Goal: Task Accomplishment & Management: Use online tool/utility

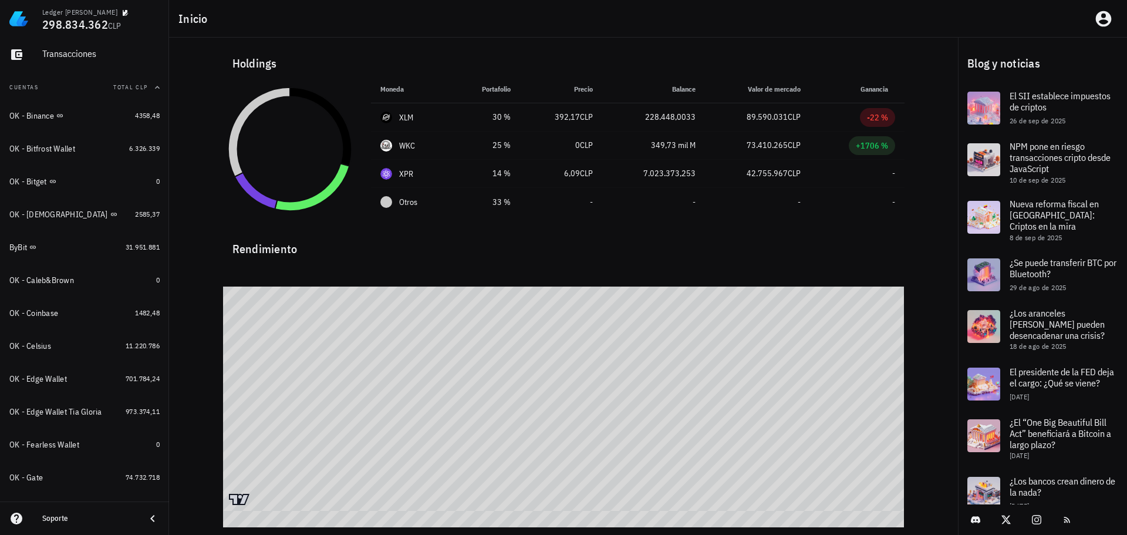
scroll to position [176, 0]
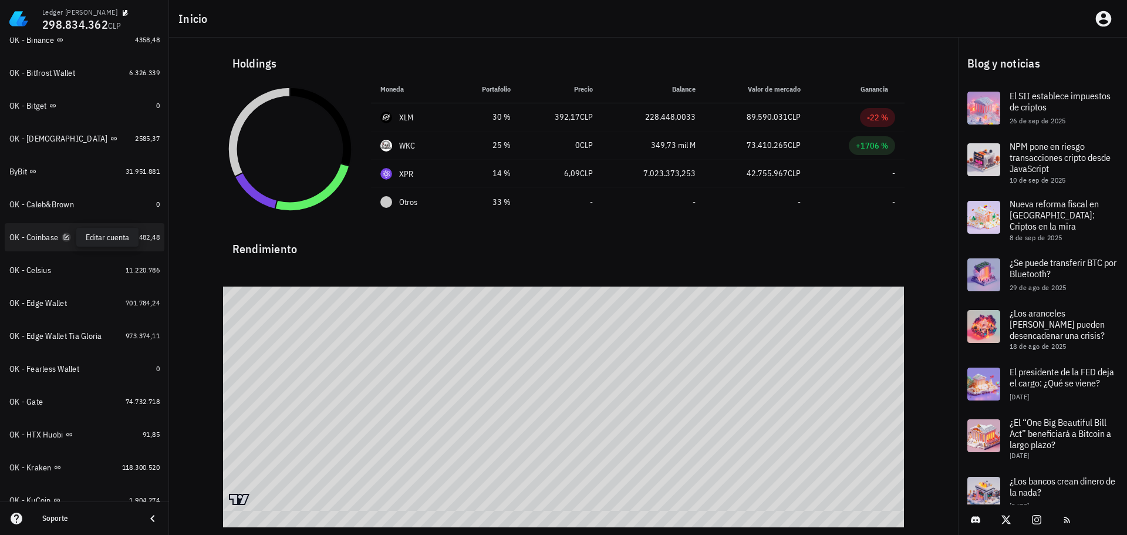
click at [67, 236] on icon "button" at bounding box center [66, 237] width 7 height 7
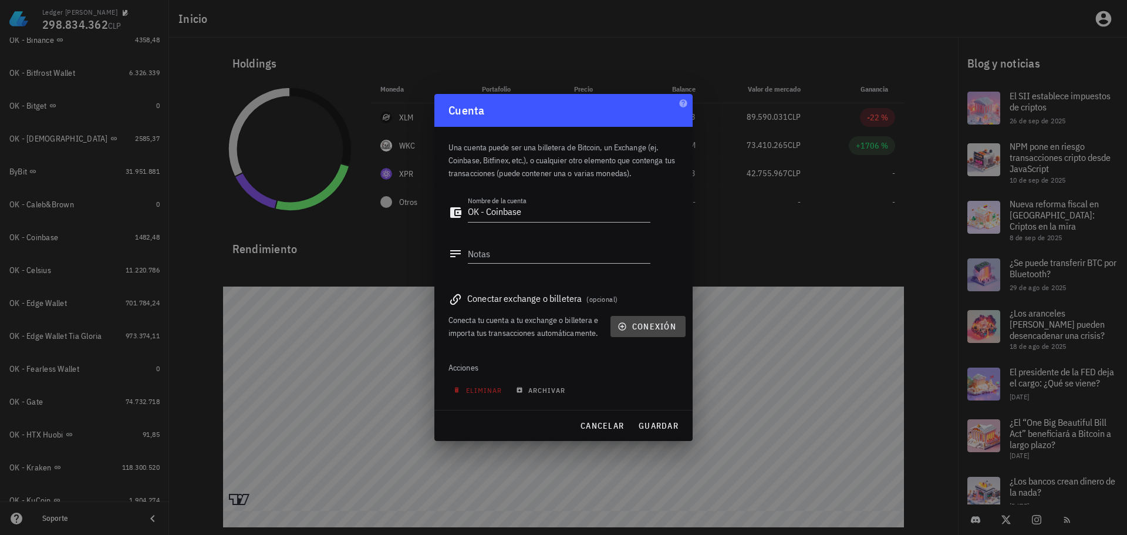
click at [653, 331] on span "conexión" at bounding box center [648, 326] width 56 height 11
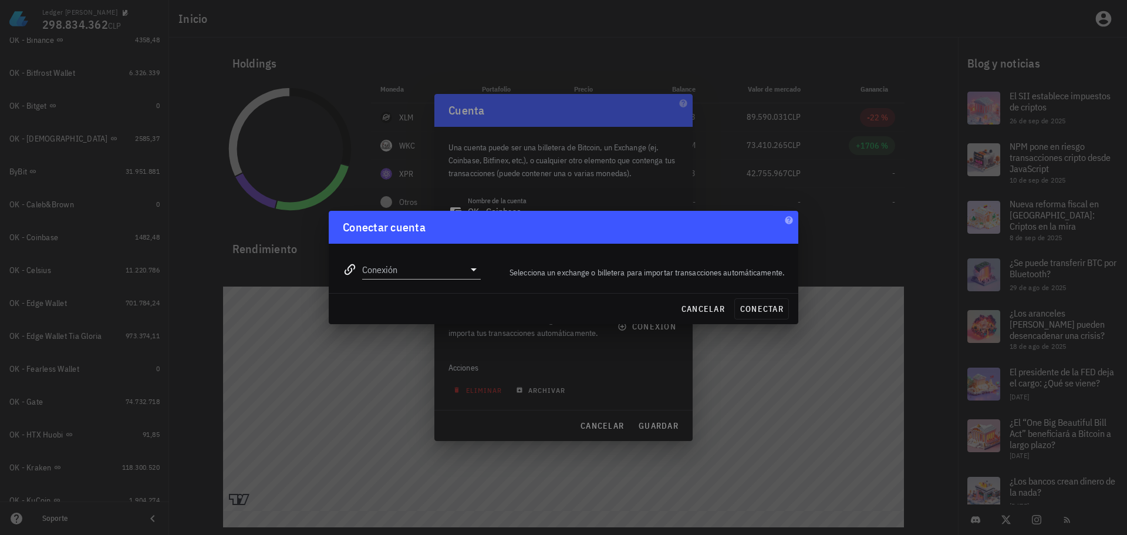
click at [449, 281] on div "Conexión" at bounding box center [412, 265] width 152 height 42
click at [449, 268] on input "Conexión" at bounding box center [413, 269] width 102 height 19
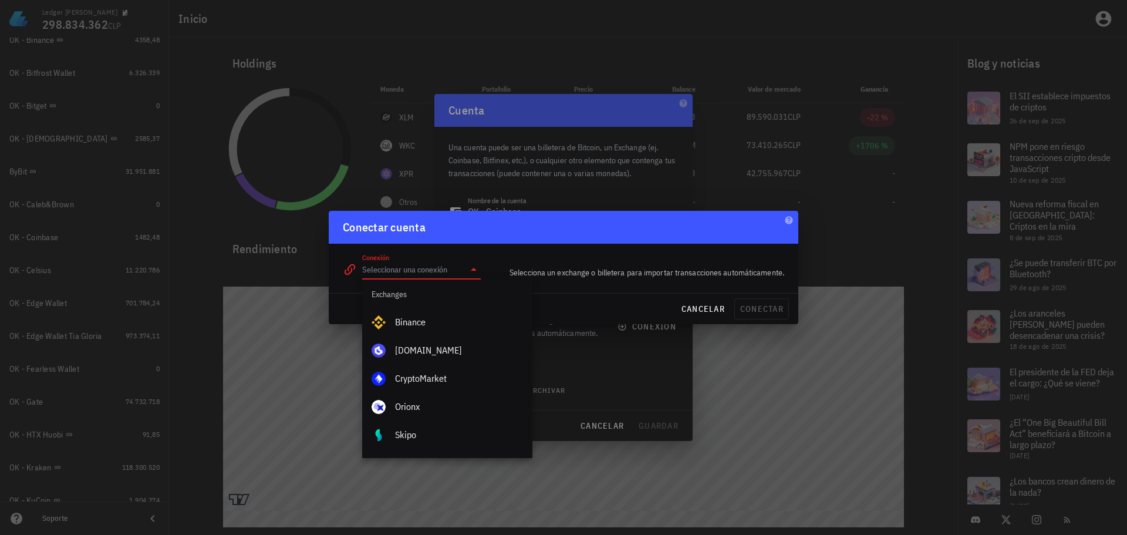
scroll to position [0, 0]
click at [696, 306] on span "cancelar" at bounding box center [703, 309] width 44 height 11
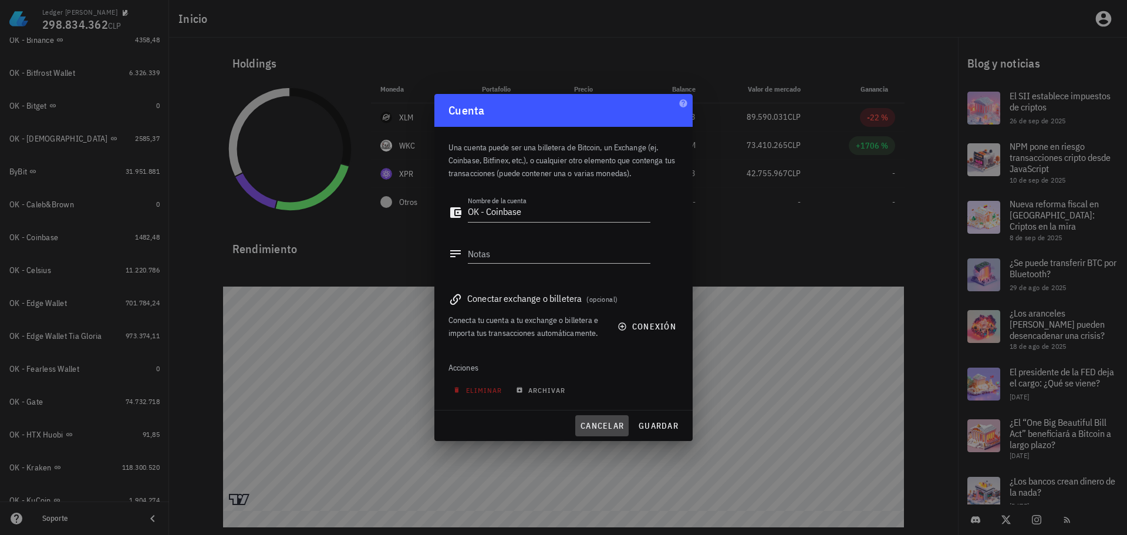
click at [605, 423] on span "cancelar" at bounding box center [602, 425] width 44 height 11
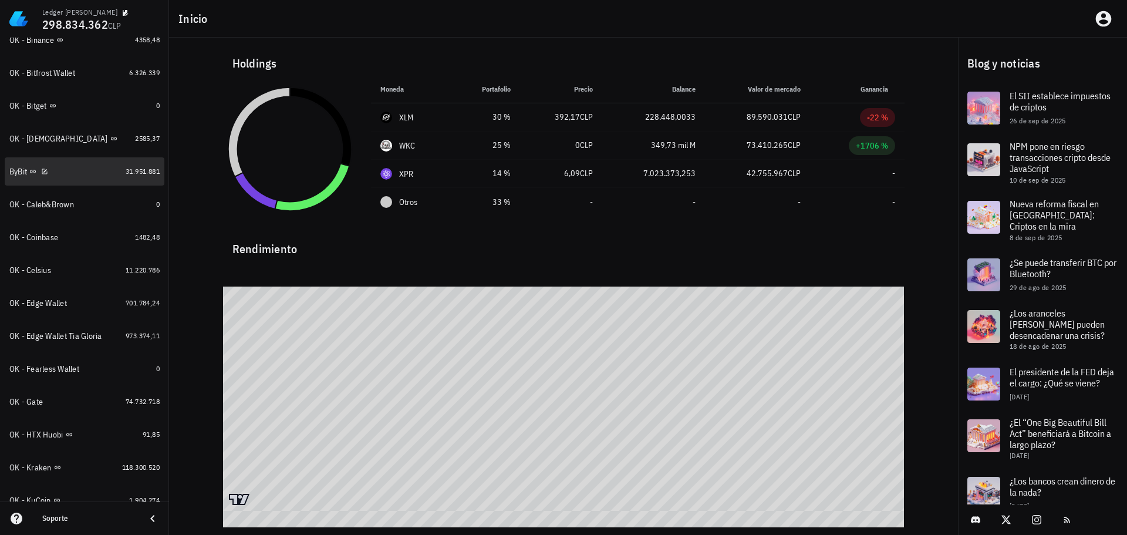
click at [92, 172] on div "ByBit" at bounding box center [65, 171] width 112 height 11
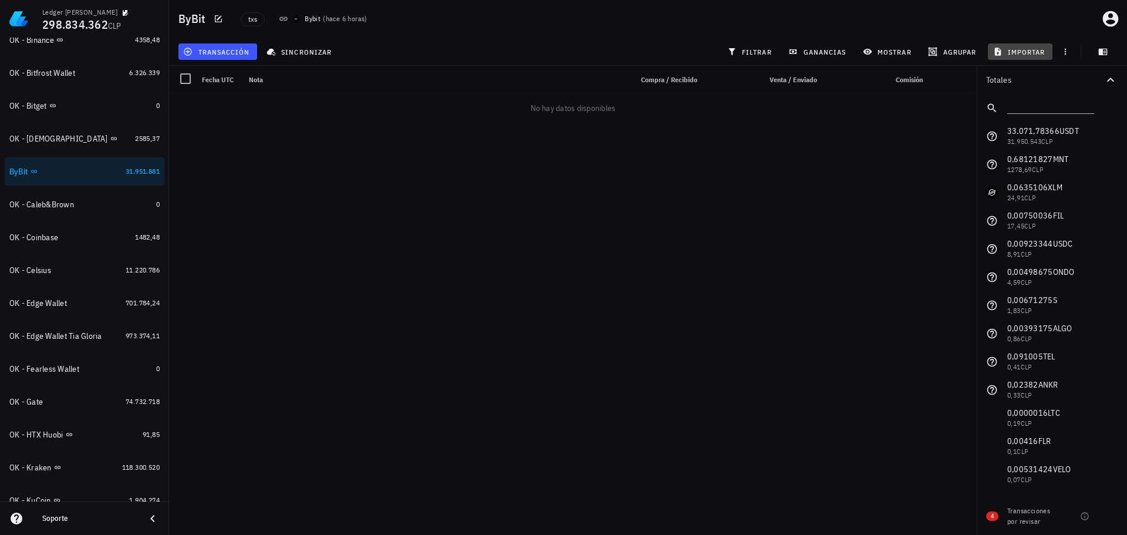
click at [1023, 49] on span "importar" at bounding box center [1021, 51] width 50 height 9
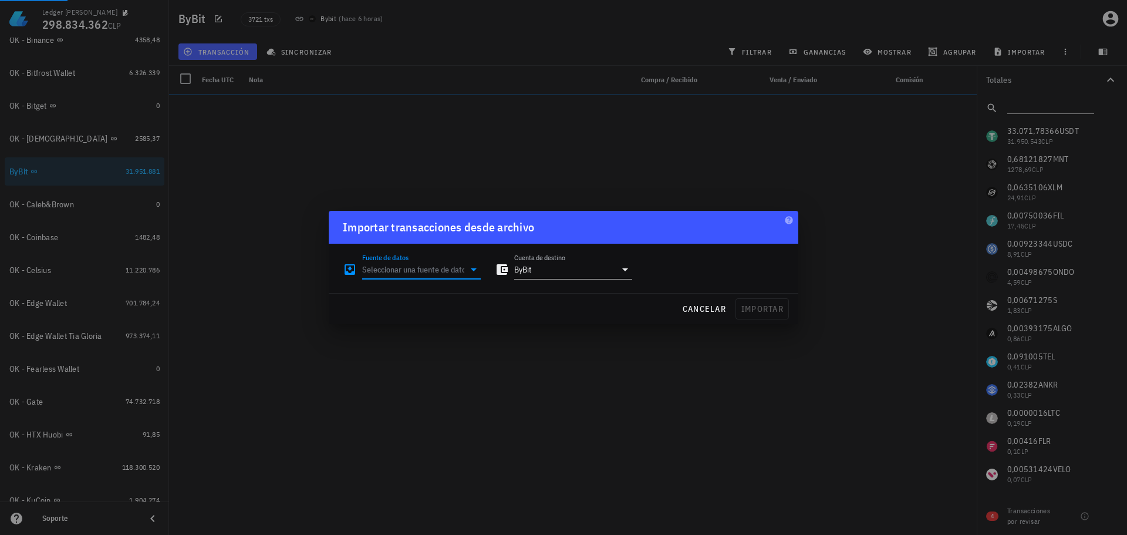
click at [425, 265] on input "Fuente de datos" at bounding box center [413, 269] width 102 height 19
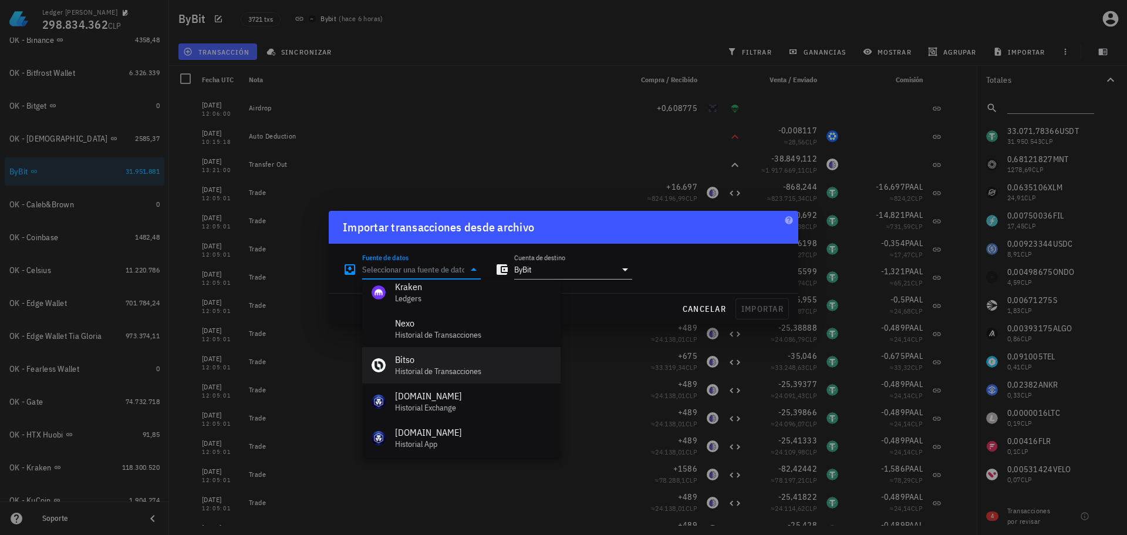
scroll to position [294, 0]
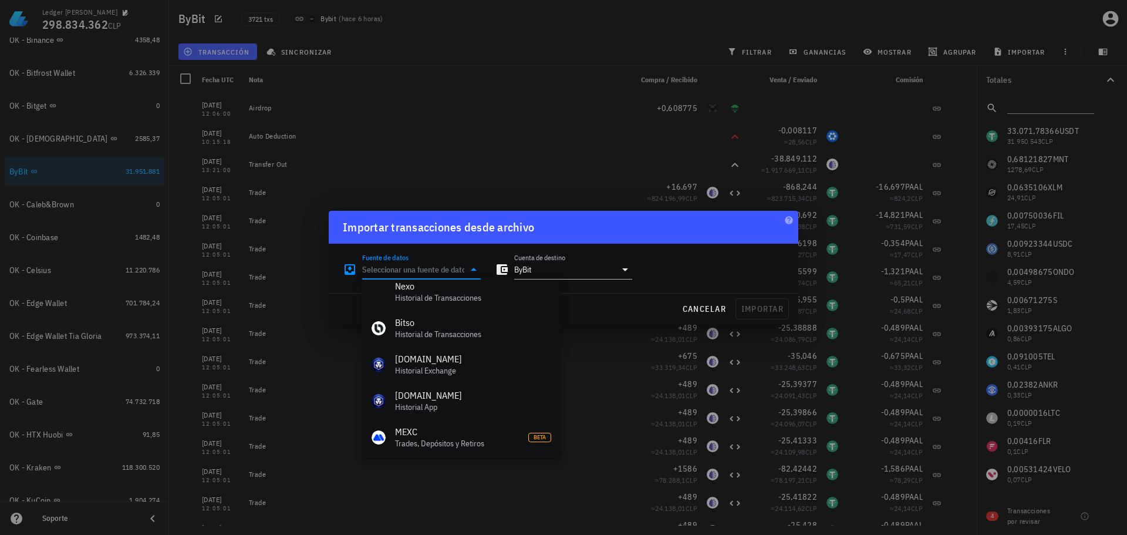
click at [675, 50] on div at bounding box center [563, 267] width 1127 height 535
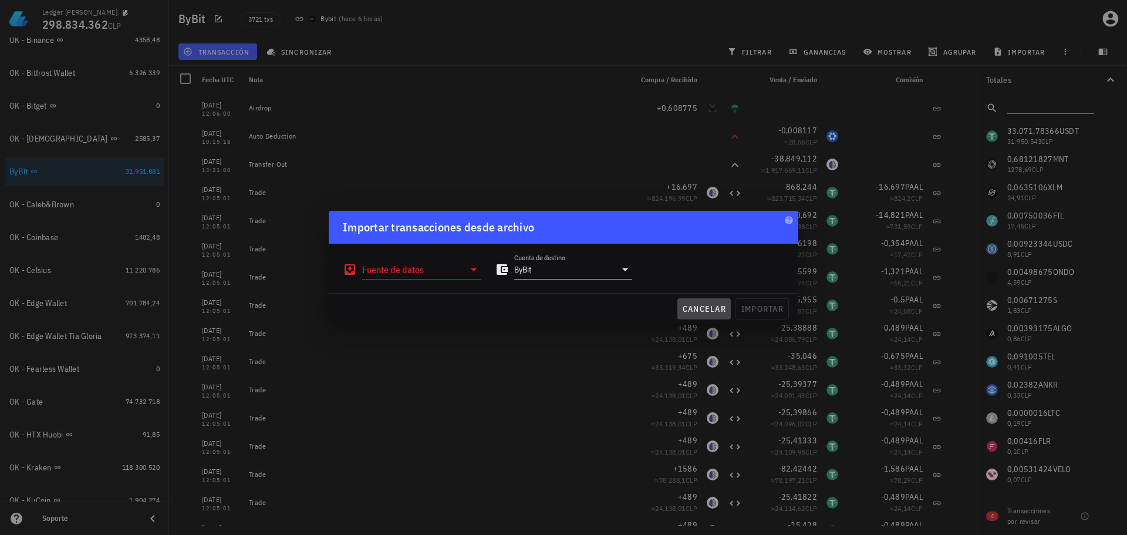
click at [691, 308] on span "cancelar" at bounding box center [704, 309] width 44 height 11
